Goal: Check status: Check status

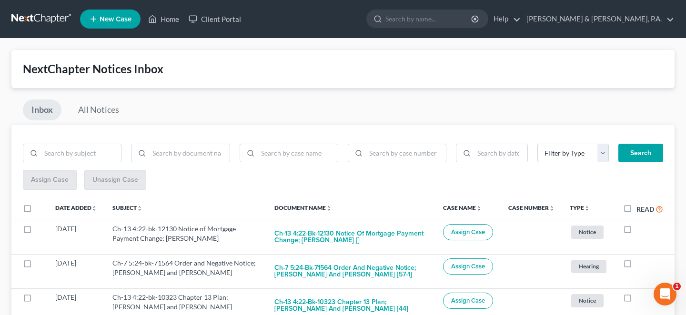
click at [630, 204] on th "Read Read" at bounding box center [645, 209] width 59 height 22
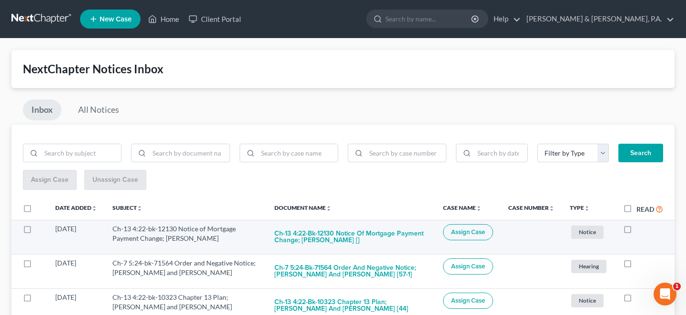
click at [637, 232] on label at bounding box center [637, 232] width 0 height 0
click at [640, 224] on input "checkbox" at bounding box center [643, 227] width 6 height 6
checkbox input "true"
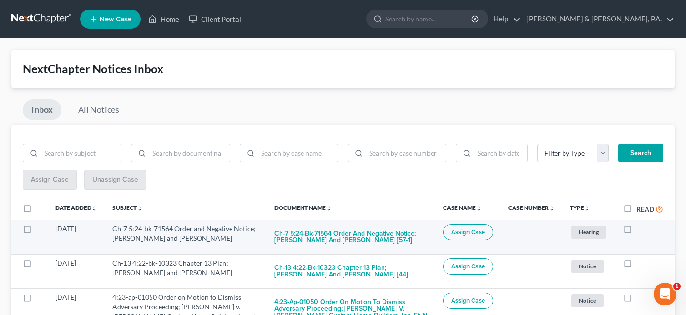
click at [404, 224] on button "Ch-7 5:24-bk-71564 Order and Negative Notice; [PERSON_NAME] and [PERSON_NAME] […" at bounding box center [350, 237] width 153 height 26
checkbox input "true"
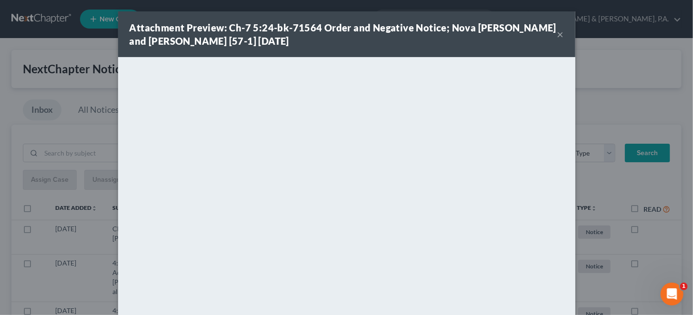
click at [558, 31] on button "×" at bounding box center [561, 34] width 7 height 11
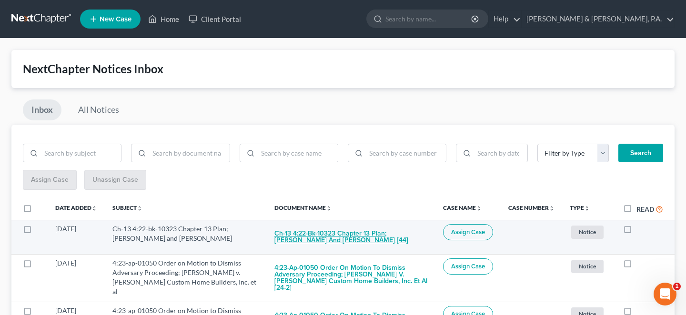
click at [349, 224] on button "Ch-13 4:22-bk-10323 Chapter 13 Plan; [PERSON_NAME] and [PERSON_NAME] [44]" at bounding box center [350, 237] width 153 height 26
checkbox input "true"
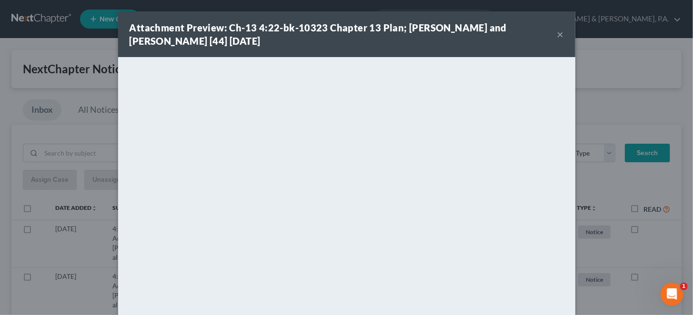
click at [558, 31] on button "×" at bounding box center [561, 34] width 7 height 11
